Goal: Task Accomplishment & Management: Complete application form

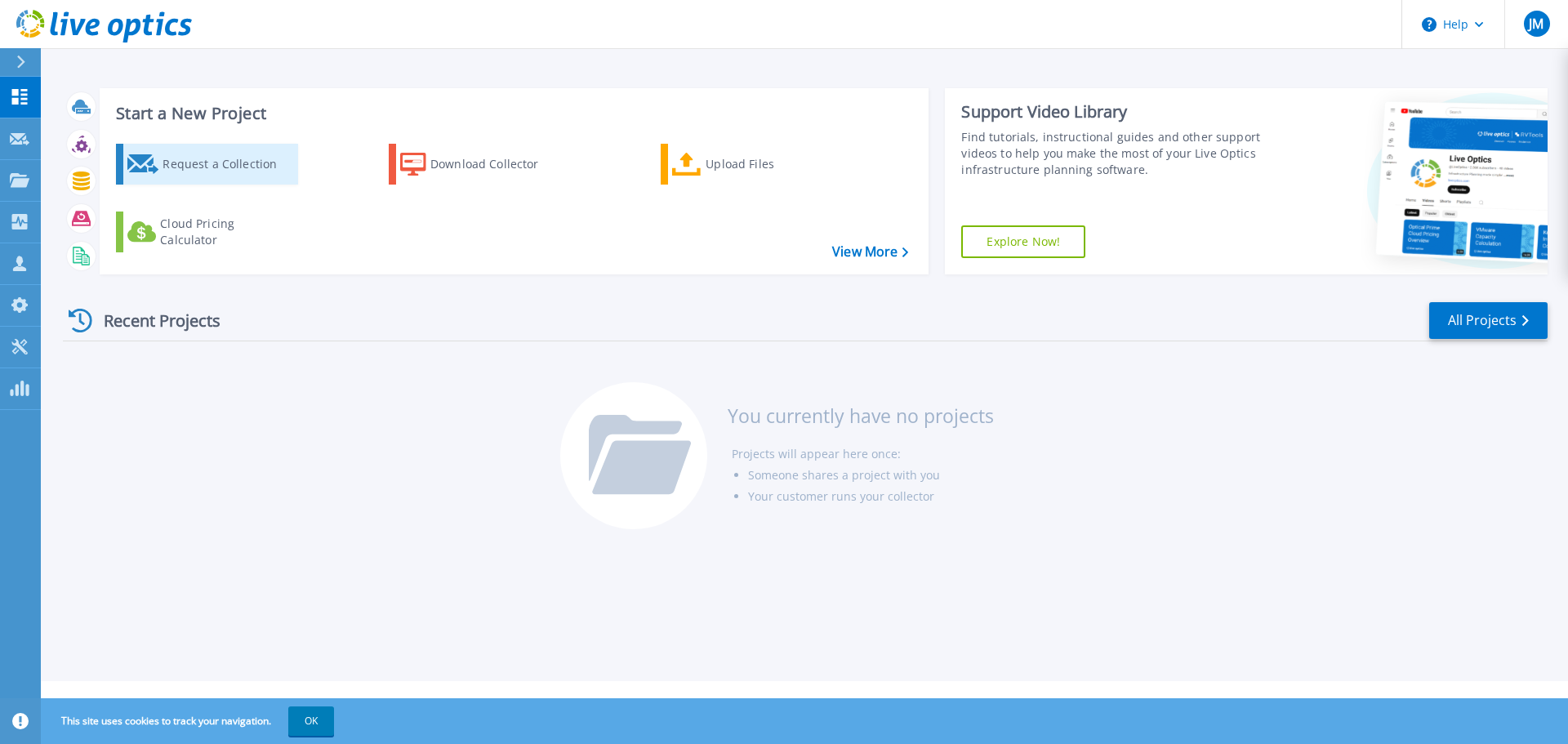
click at [195, 162] on div "Request a Collection" at bounding box center [228, 164] width 131 height 33
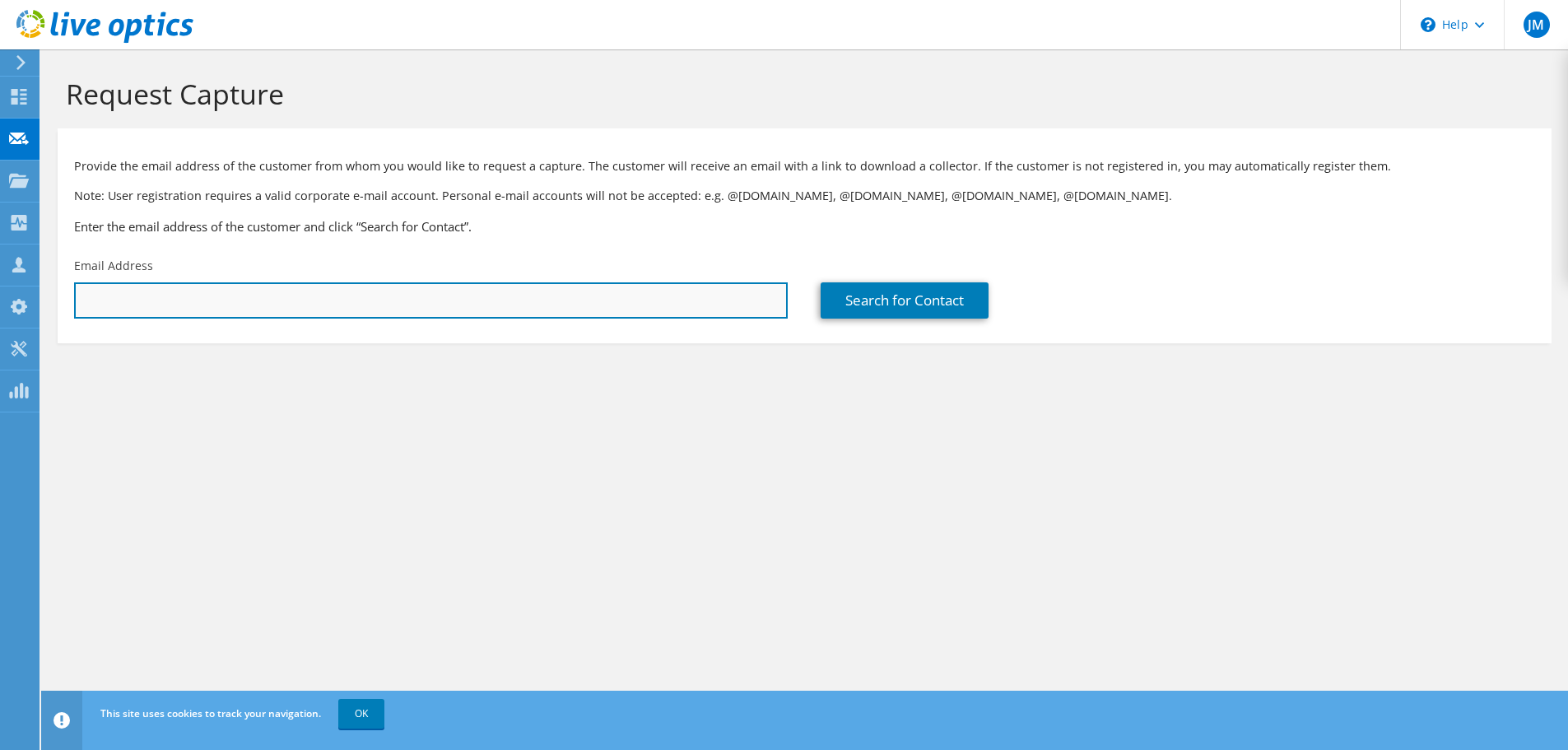
click at [374, 300] on input "text" at bounding box center [431, 301] width 713 height 36
paste input "kevin.nelson@sjvls.org"
type input "kevin.nelson@sjvls.org"
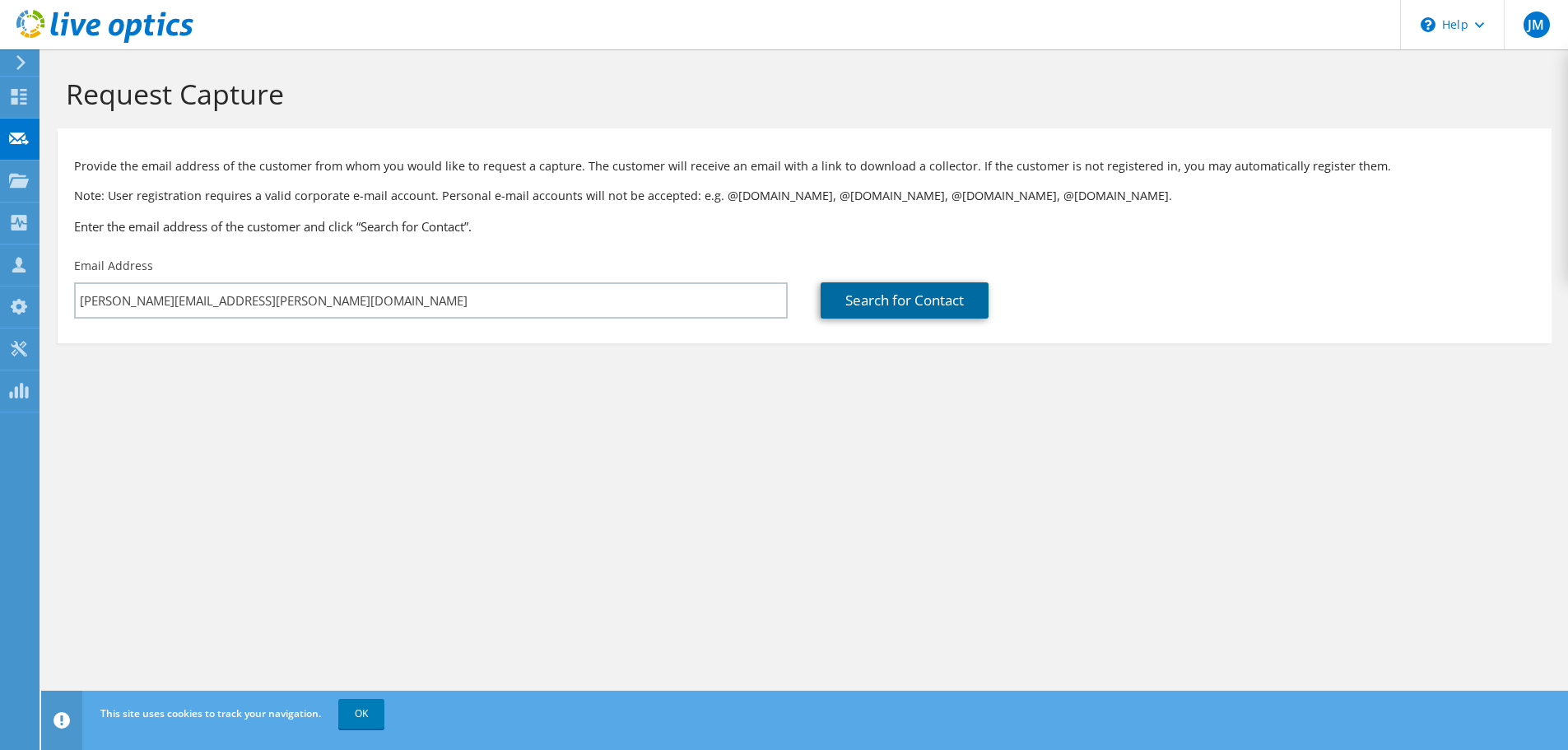
click at [894, 306] on link "Search for Contact" at bounding box center [905, 301] width 168 height 36
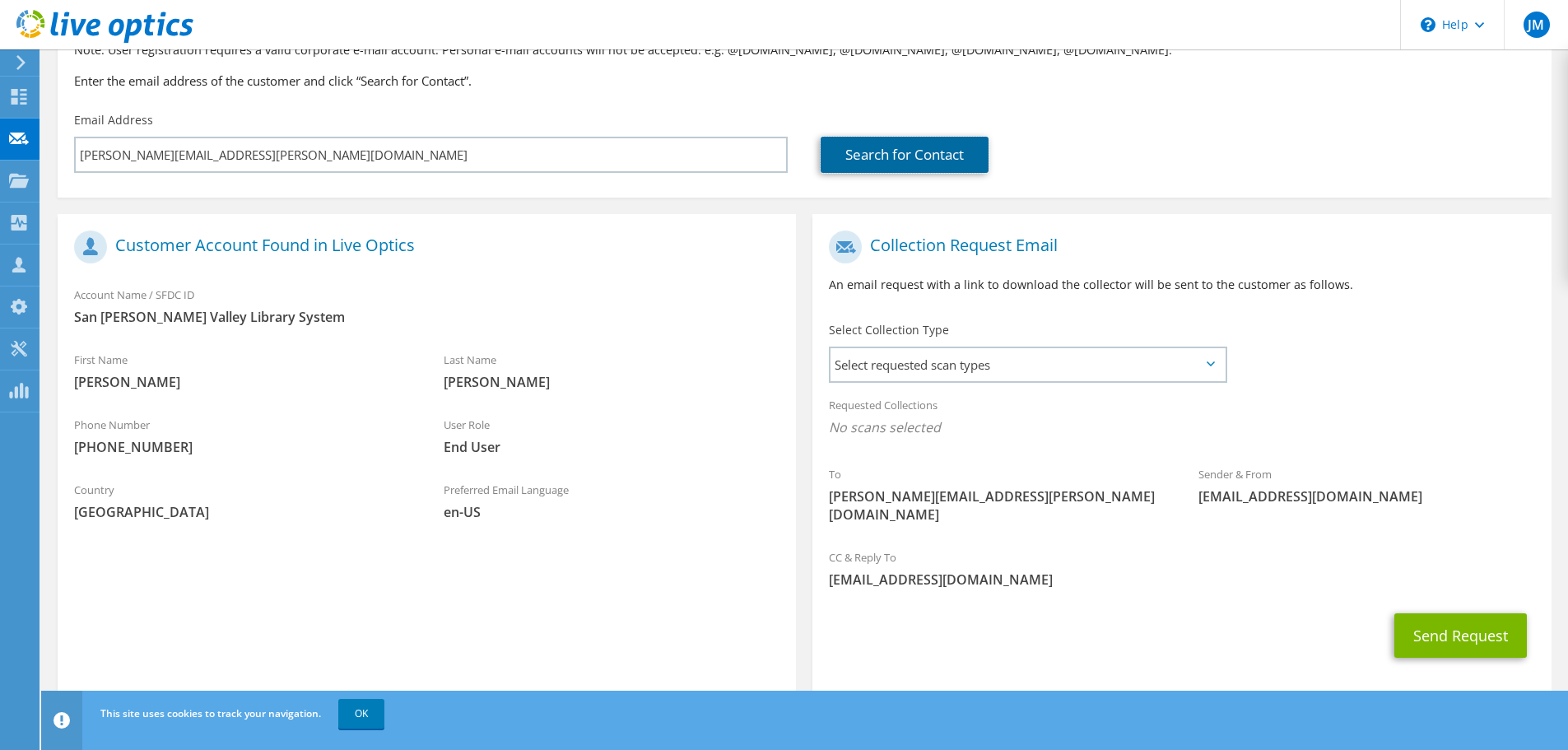
scroll to position [151, 0]
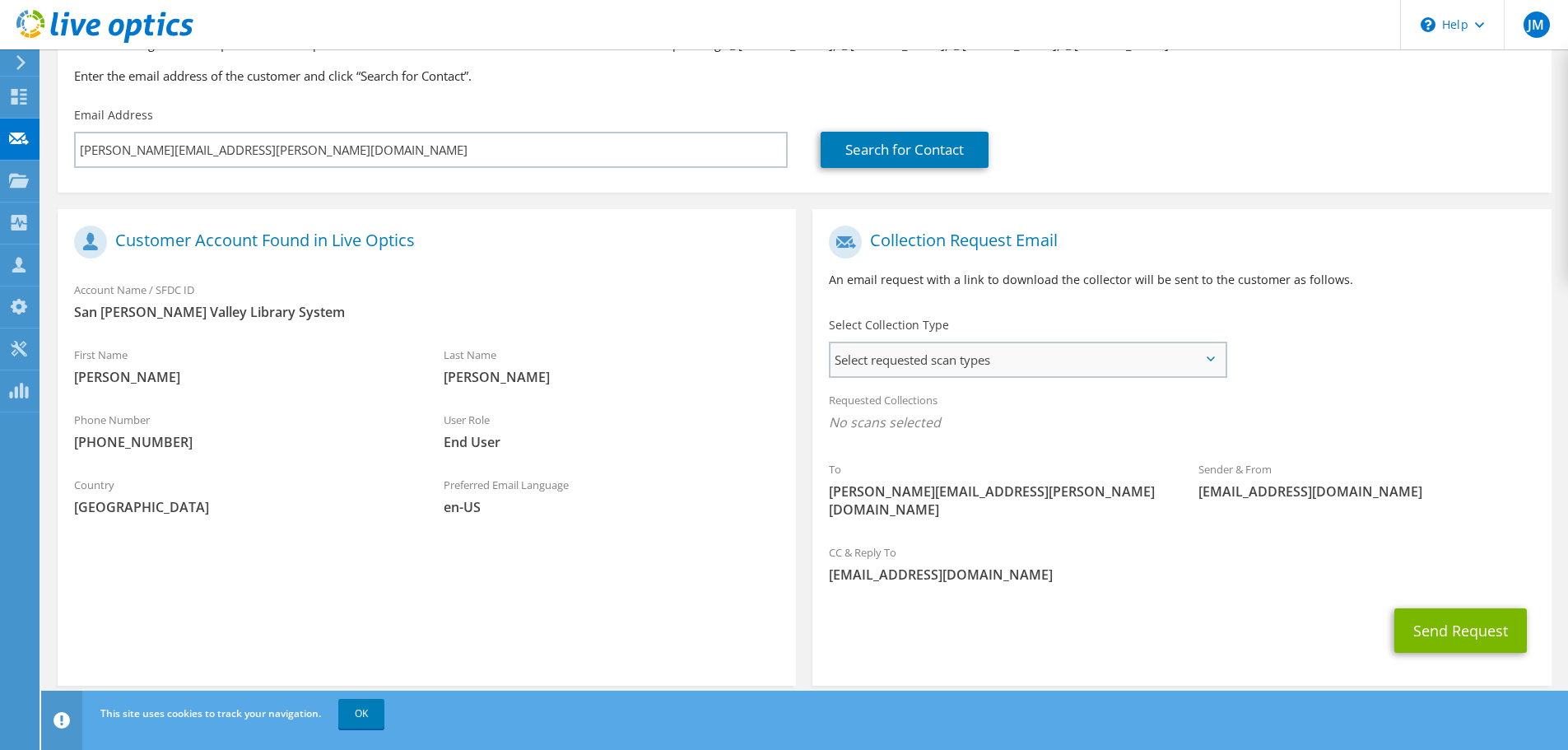
click at [970, 362] on span "Select requested scan types" at bounding box center [1027, 360] width 394 height 33
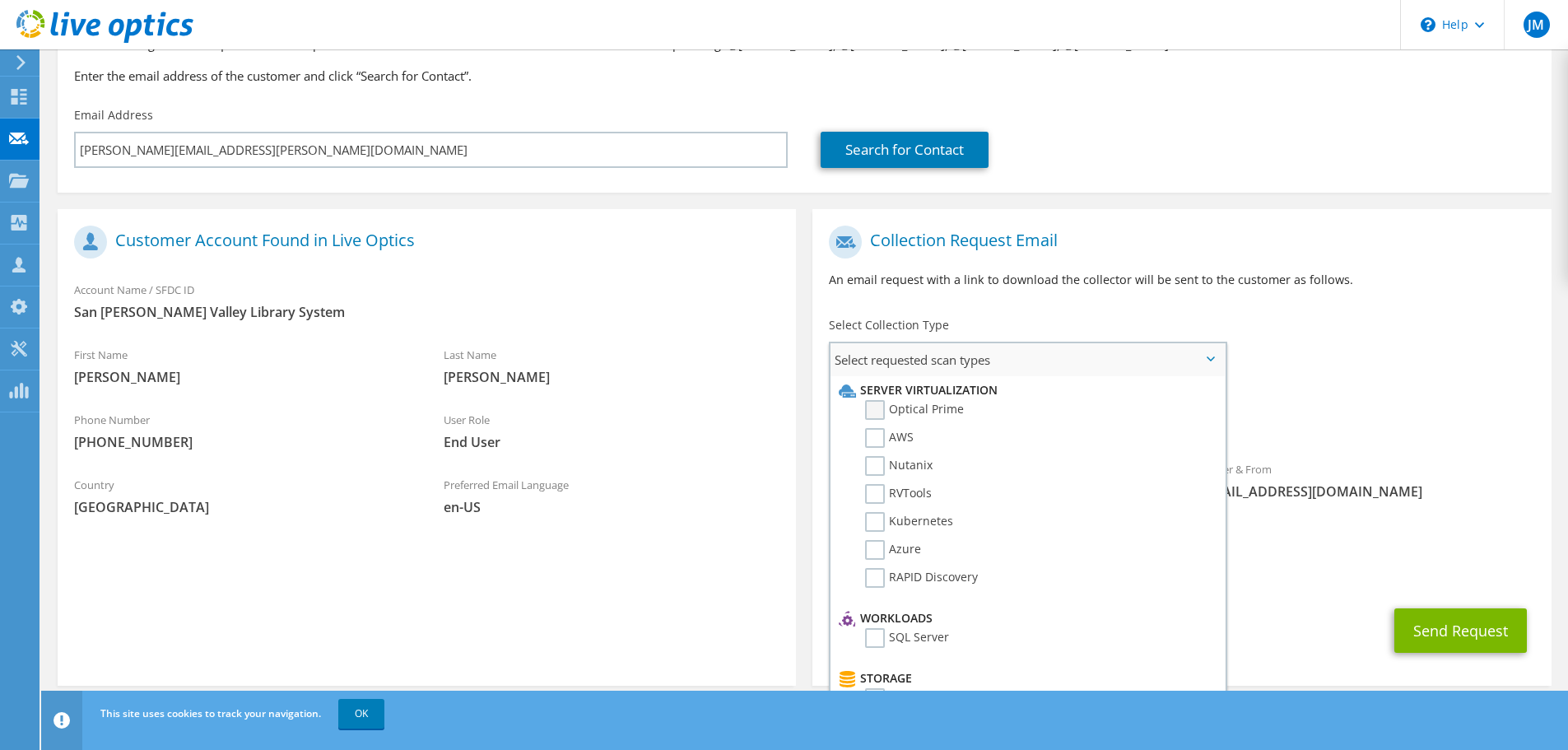
click at [924, 407] on label "Optical Prime" at bounding box center [914, 410] width 99 height 19
click at [0, 0] on input "Optical Prime" at bounding box center [0, 0] width 0 height 0
click at [1420, 402] on div "Requested Collections No scans selected Optical Prime" at bounding box center [1181, 416] width 738 height 66
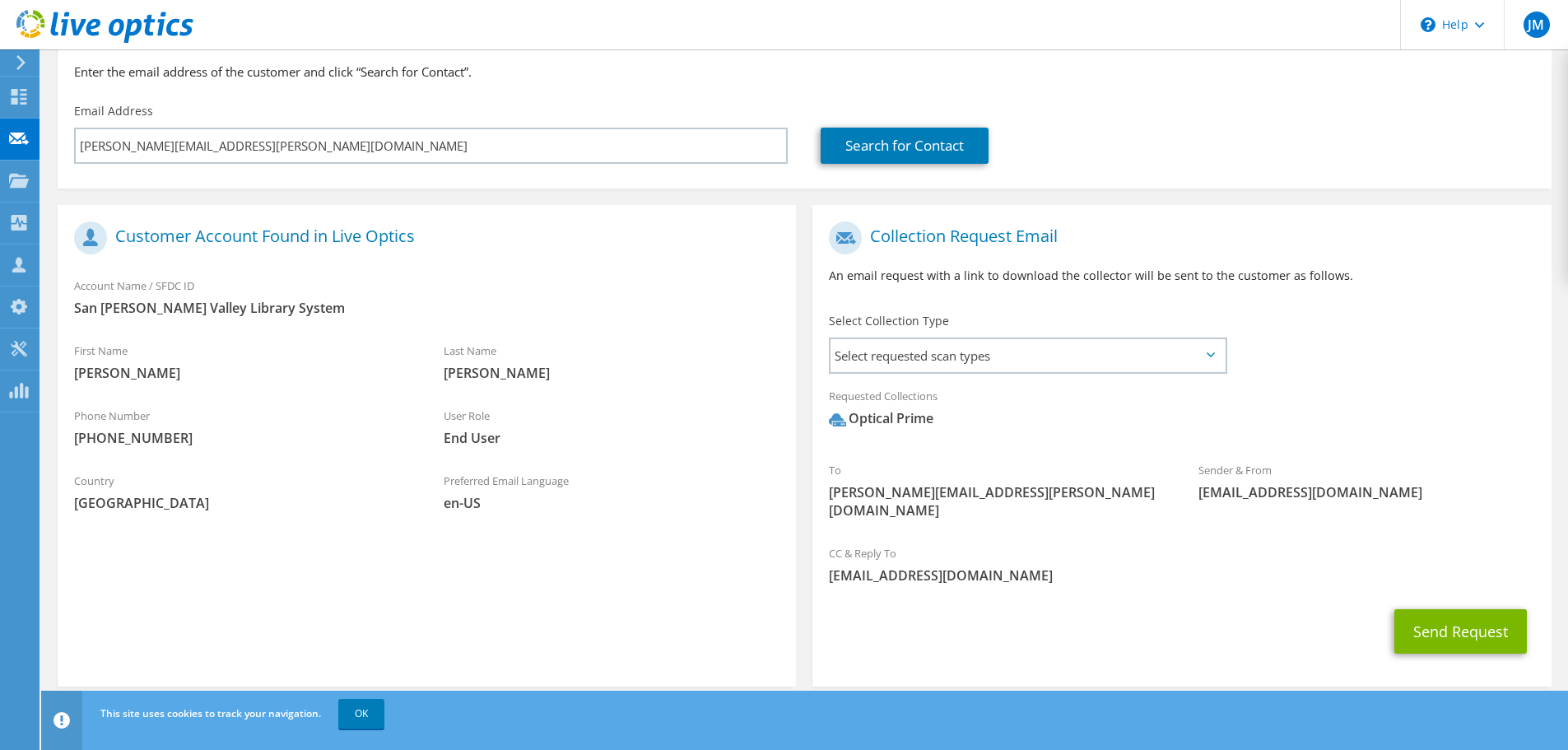
scroll to position [156, 0]
click at [1467, 613] on button "Send Request" at bounding box center [1460, 631] width 133 height 45
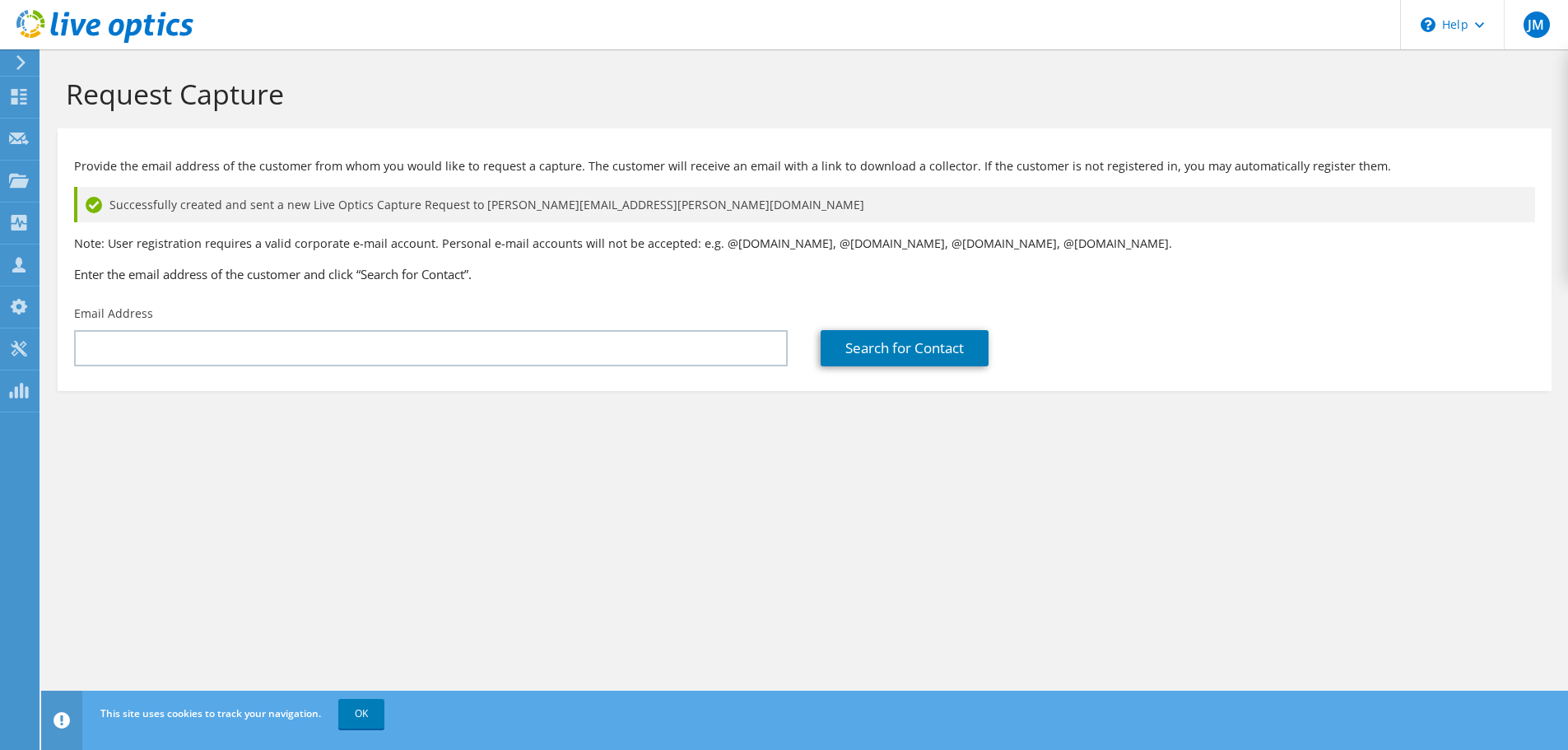
click at [80, 22] on use at bounding box center [104, 26] width 177 height 33
